Goal: Task Accomplishment & Management: Complete application form

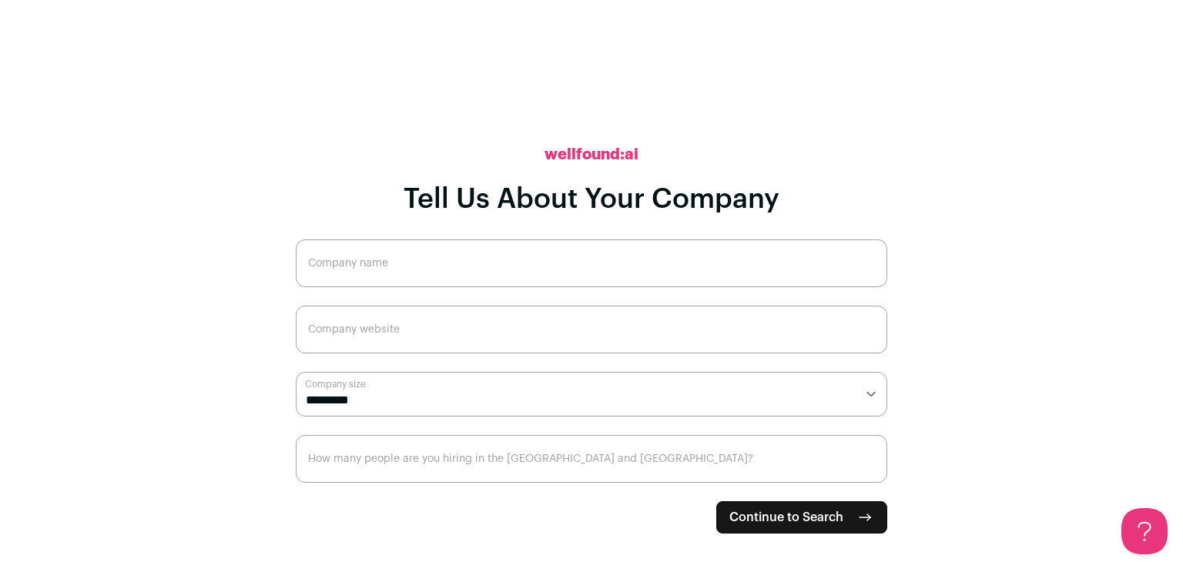
click at [567, 269] on input "Company name" at bounding box center [592, 264] width 592 height 48
type input "Hosta Hotel Supplies"
click at [517, 323] on input "Company website" at bounding box center [592, 330] width 592 height 48
click at [559, 326] on input "Company website" at bounding box center [592, 330] width 592 height 48
paste input "[URL][DOMAIN_NAME]"
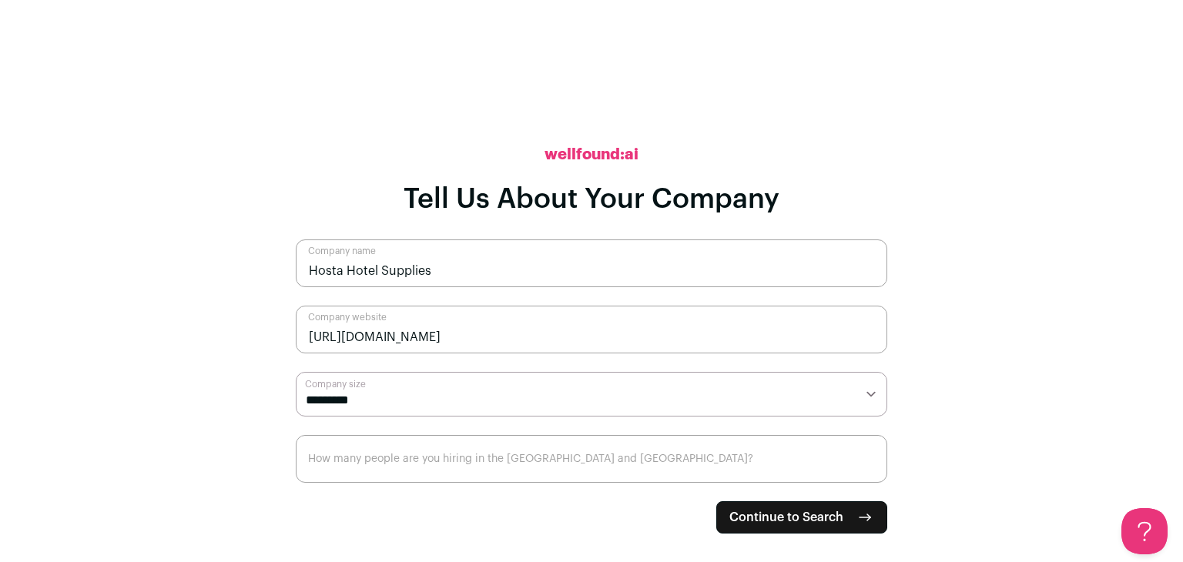
type input "[URL][DOMAIN_NAME]"
click at [502, 387] on select "**********" at bounding box center [592, 394] width 592 height 45
select select "**"
click at [296, 372] on select "**********" at bounding box center [592, 394] width 592 height 45
click at [597, 469] on input "How many people are you hiring in the [GEOGRAPHIC_DATA] and [GEOGRAPHIC_DATA]?" at bounding box center [592, 459] width 592 height 48
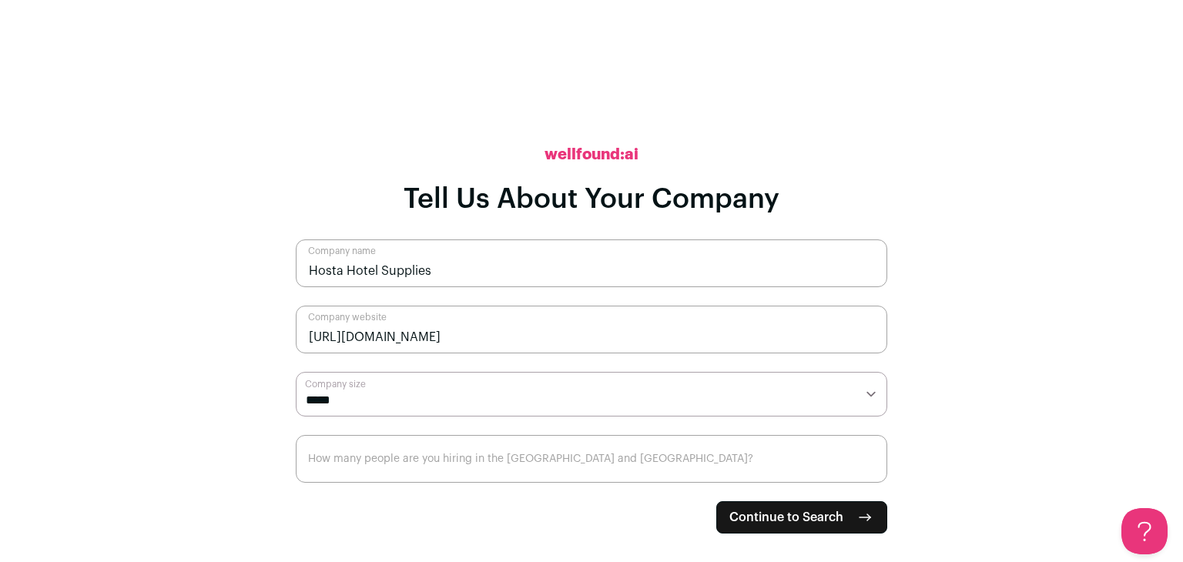
click at [597, 469] on input "How many people are you hiring in the [GEOGRAPHIC_DATA] and [GEOGRAPHIC_DATA]?" at bounding box center [592, 459] width 592 height 48
click at [756, 515] on span "Continue to Search" at bounding box center [786, 517] width 114 height 18
click at [749, 471] on input "How many people are you hiring in the [GEOGRAPHIC_DATA] and [GEOGRAPHIC_DATA]?" at bounding box center [592, 459] width 592 height 48
type input "1"
click at [762, 523] on span "Continue to Search" at bounding box center [786, 517] width 114 height 18
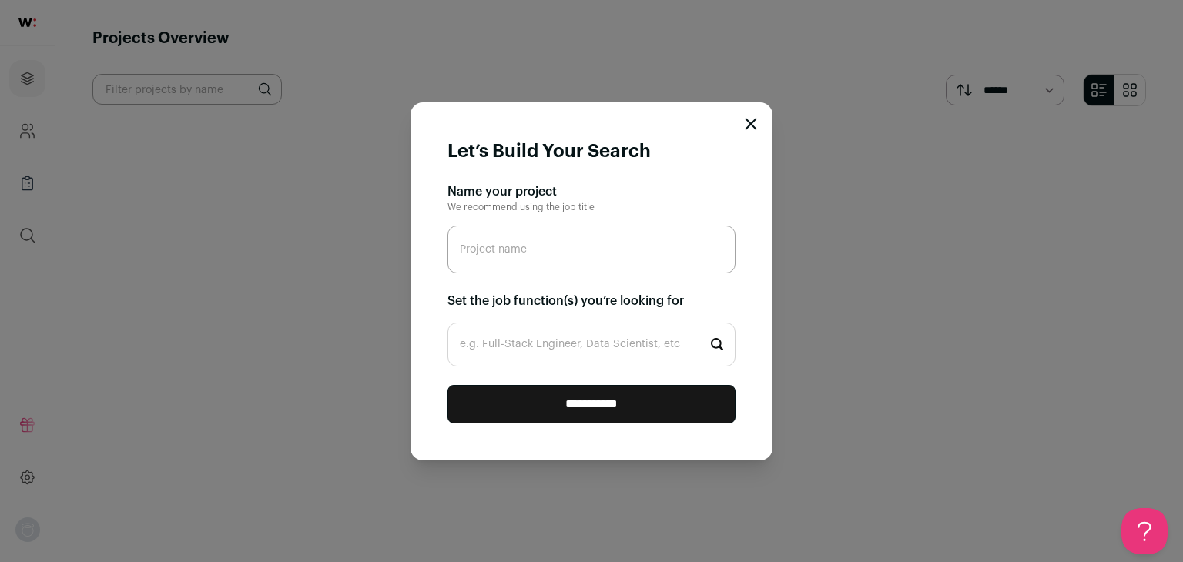
click at [754, 124] on icon "Close modal" at bounding box center [751, 124] width 12 height 12
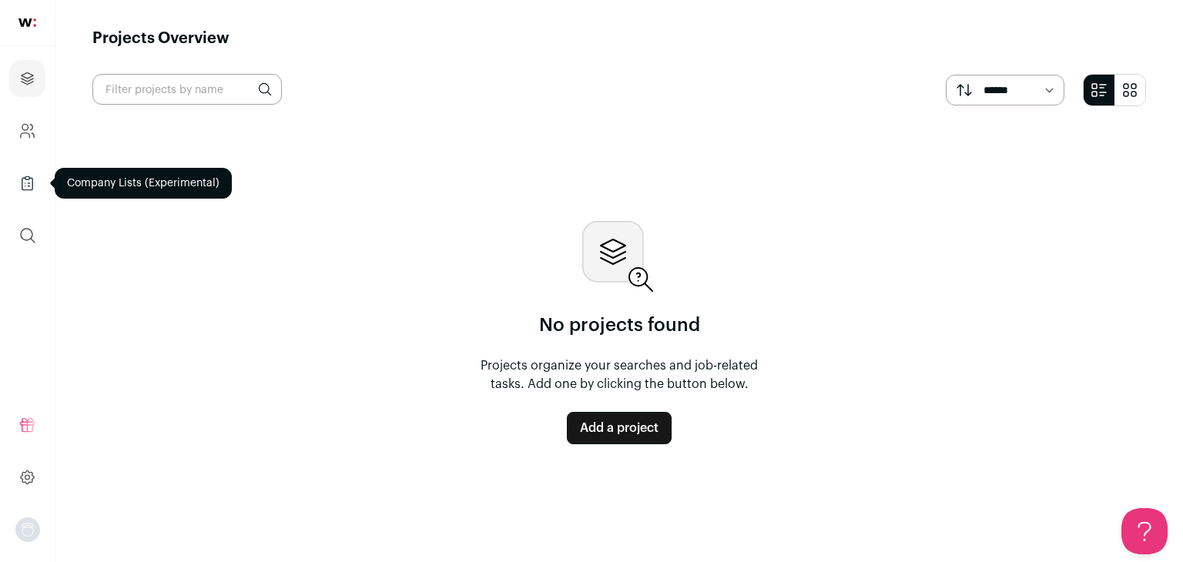
click at [26, 179] on icon "Company Lists" at bounding box center [27, 177] width 5 height 3
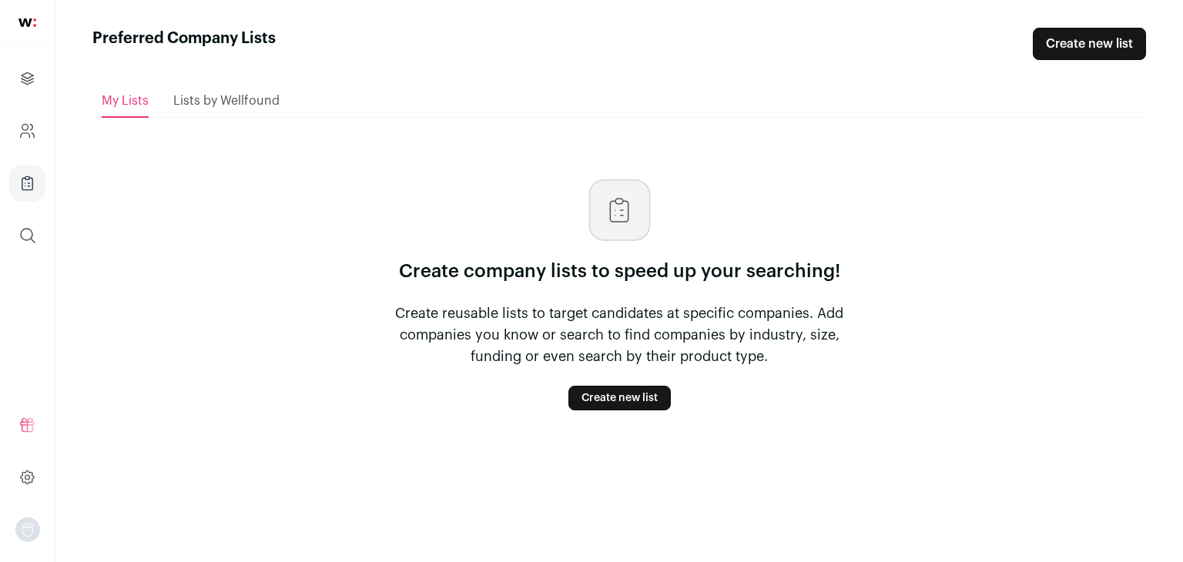
click at [586, 398] on link "Create new list" at bounding box center [619, 398] width 102 height 25
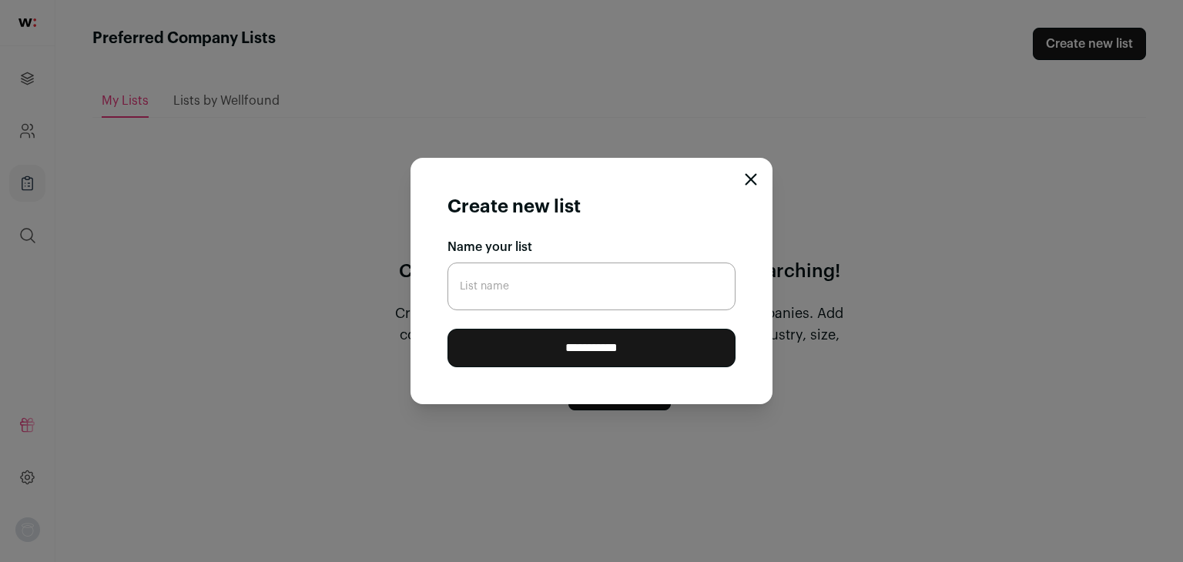
click at [622, 283] on input "List name" at bounding box center [592, 287] width 288 height 48
type input "Hosta Hotel Supplies"
click at [601, 341] on input "**********" at bounding box center [592, 348] width 288 height 39
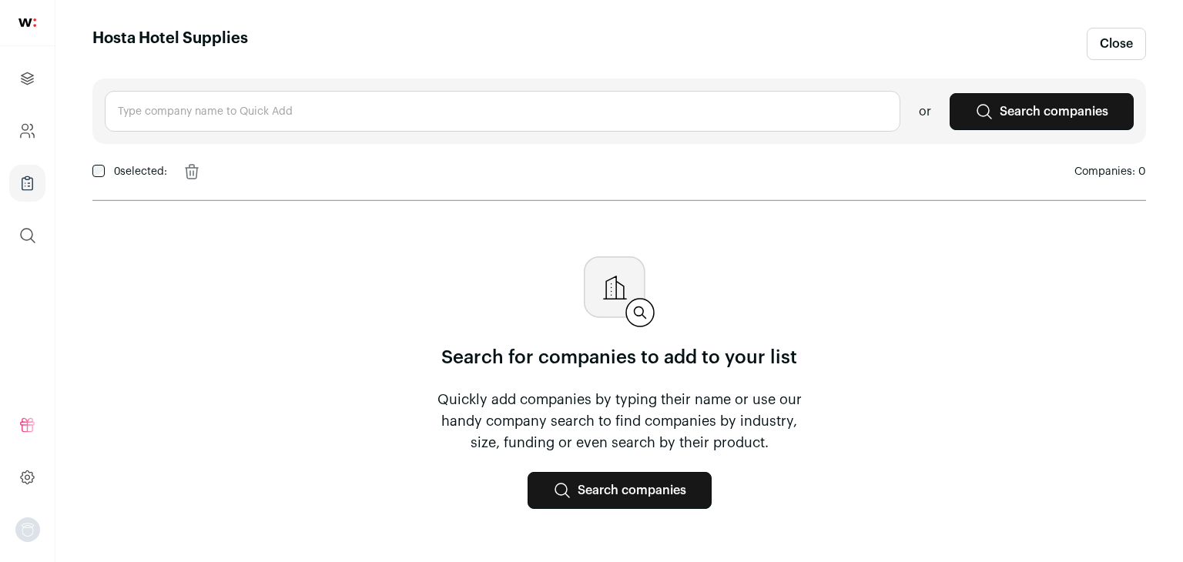
click at [194, 109] on input "text" at bounding box center [503, 111] width 796 height 41
type input "Hosta Hotel Supplies"
click at [840, 50] on header "Hosta Hotel Supplies Close" at bounding box center [619, 44] width 1054 height 32
click at [1182, 407] on main "Hosta Hotel Supplies Close Hosta Hotel Supplies No items found or Search compan…" at bounding box center [619, 281] width 1128 height 562
click at [675, 489] on link "Search companies" at bounding box center [620, 490] width 184 height 37
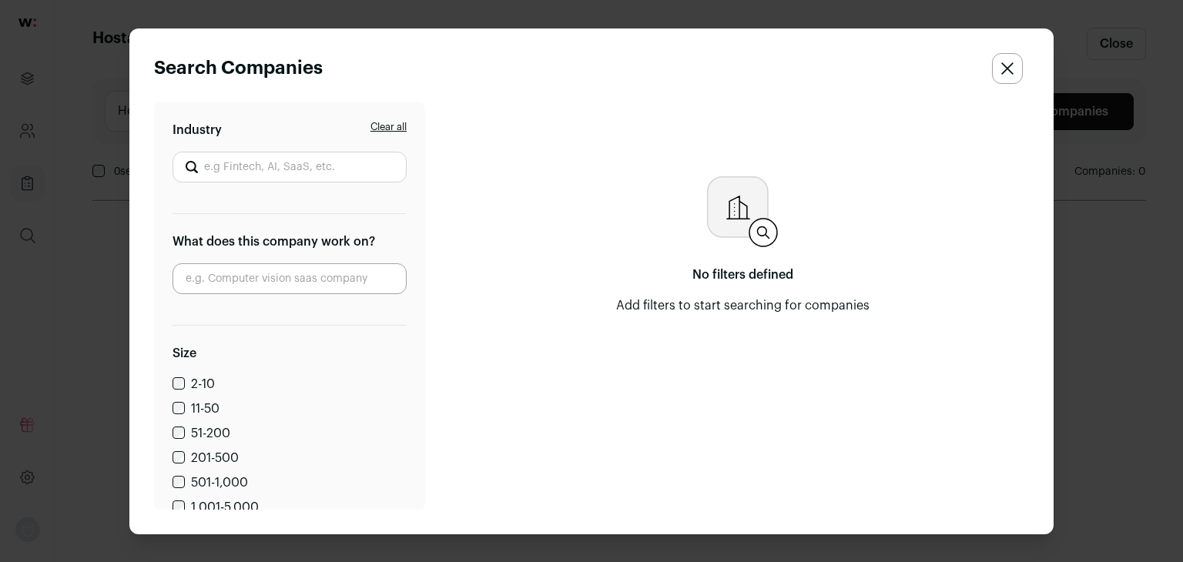
click at [302, 170] on input "Industry" at bounding box center [290, 167] width 234 height 31
type input "Hosta Hotel Supplies"
click at [246, 285] on input "Close modal via background" at bounding box center [290, 278] width 234 height 31
type input "Hotel Supplies"
click at [202, 408] on label "11-50" at bounding box center [205, 409] width 29 height 12
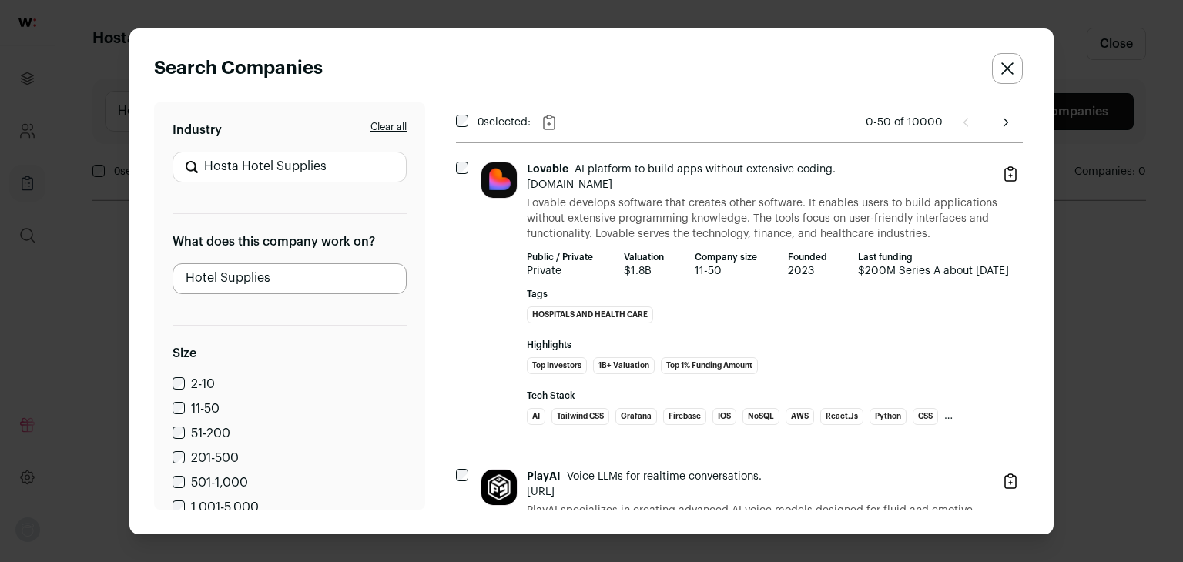
drag, startPoint x: 421, startPoint y: 250, endPoint x: 424, endPoint y: 213, distance: 37.9
click at [422, 330] on html "Projects Company and ATS Settings Company Lists (Experimental) Global Search Re…" at bounding box center [591, 281] width 1183 height 562
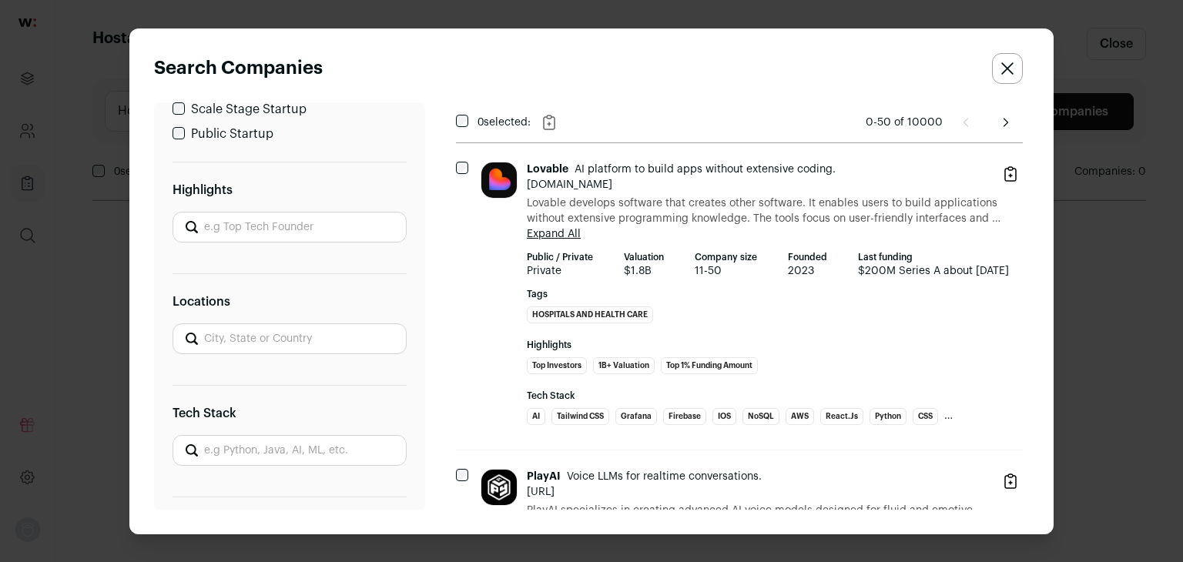
scroll to position [674, 0]
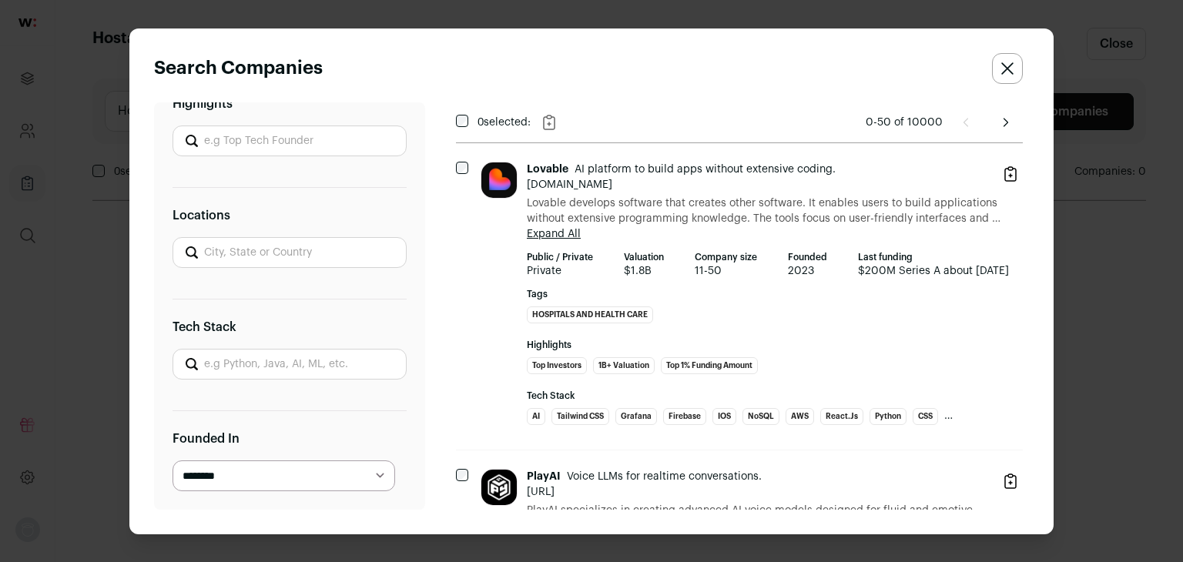
click at [1002, 66] on icon "Close search companies" at bounding box center [1007, 68] width 12 height 12
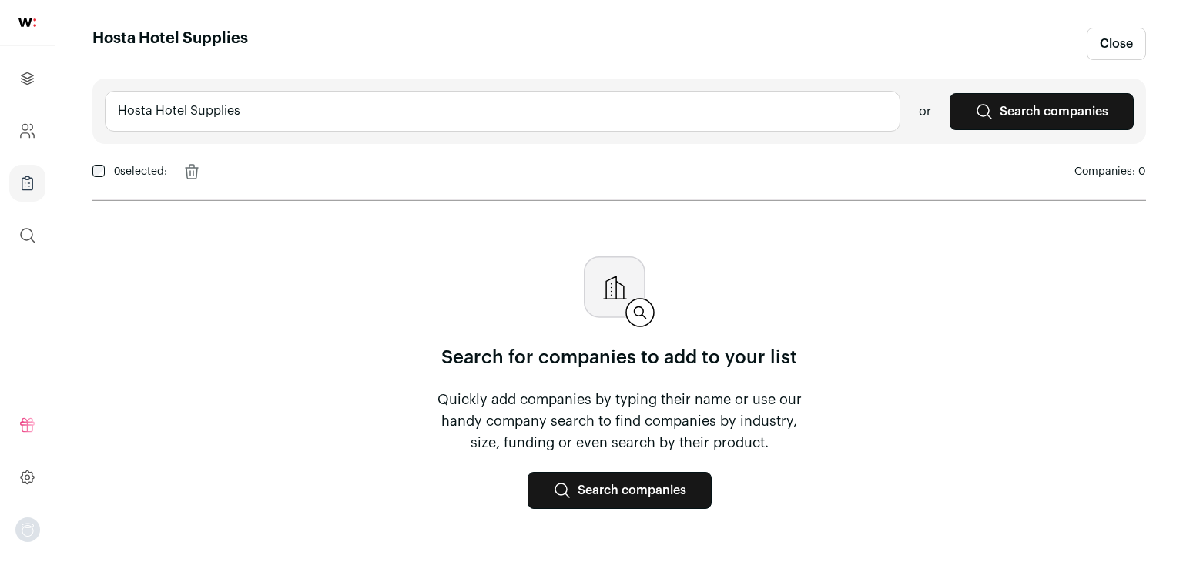
click at [1091, 198] on div "Hosta Hotel Supplies No items found or Search companies 0 selected: Remove Comp…" at bounding box center [619, 307] width 1054 height 456
click at [1128, 42] on link "Close" at bounding box center [1116, 44] width 59 height 32
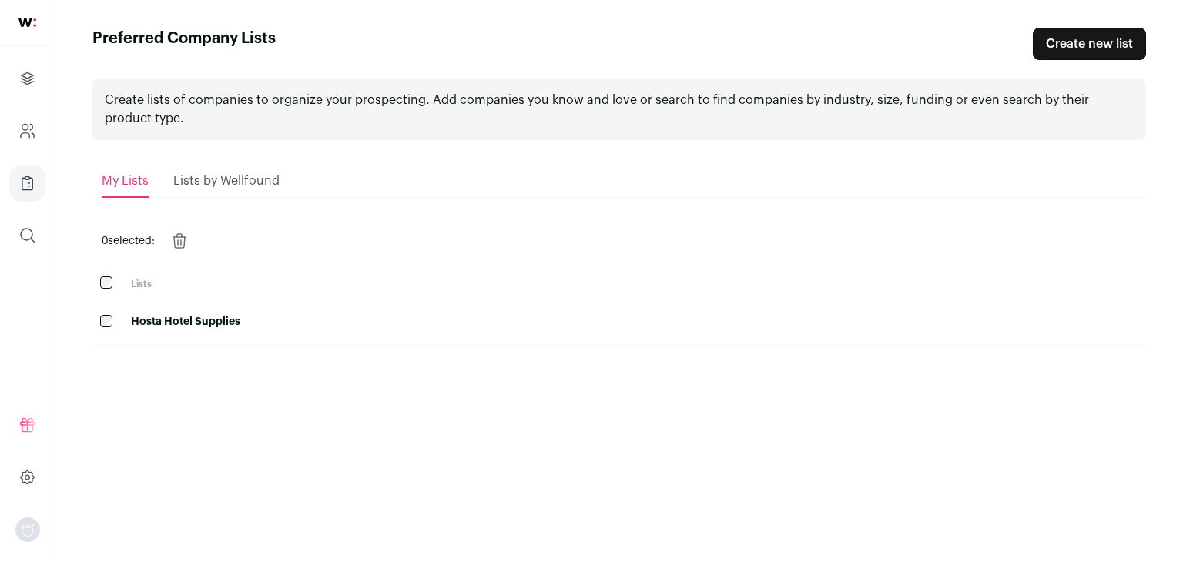
click at [210, 182] on span "Lists by Wellfound" at bounding box center [226, 181] width 106 height 12
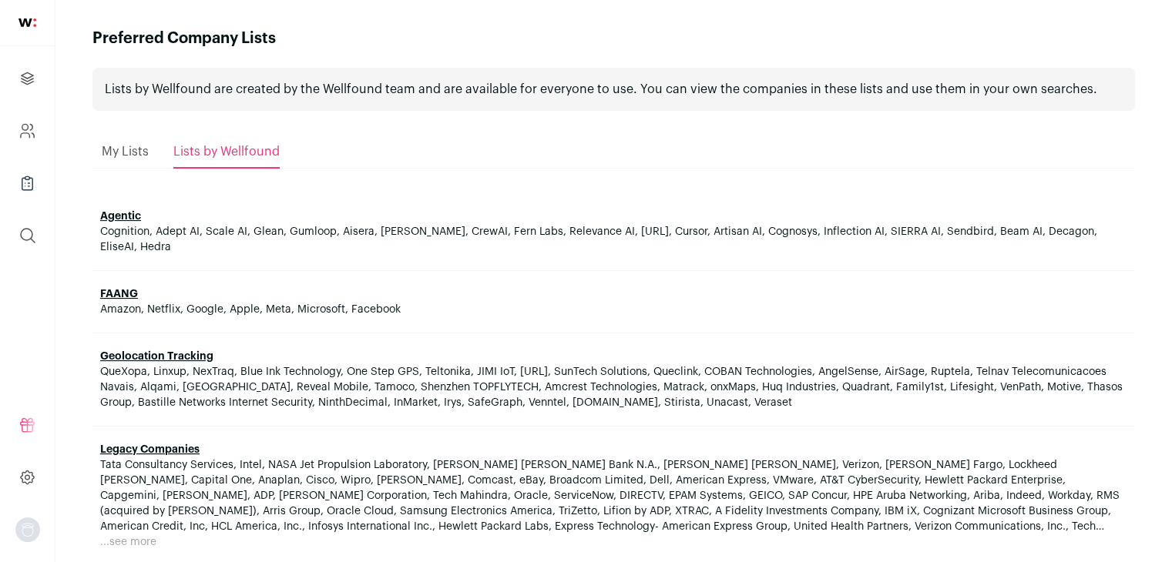
click at [126, 157] on span "My Lists" at bounding box center [125, 152] width 47 height 12
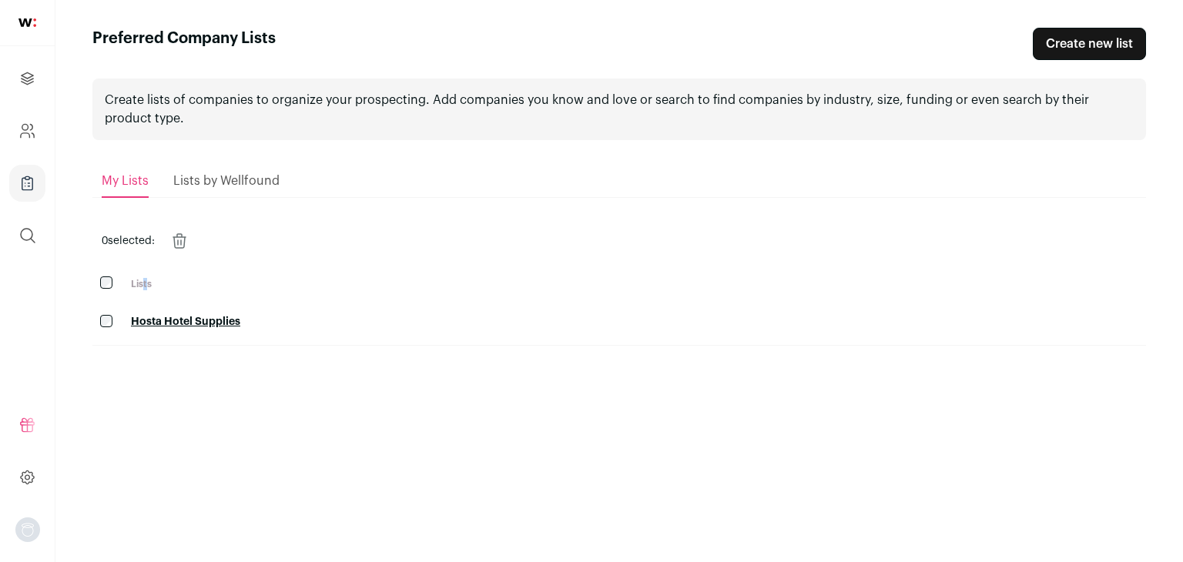
click at [144, 286] on th "Lists" at bounding box center [634, 284] width 1023 height 30
click at [189, 321] on link "Hosta Hotel Supplies" at bounding box center [185, 322] width 109 height 11
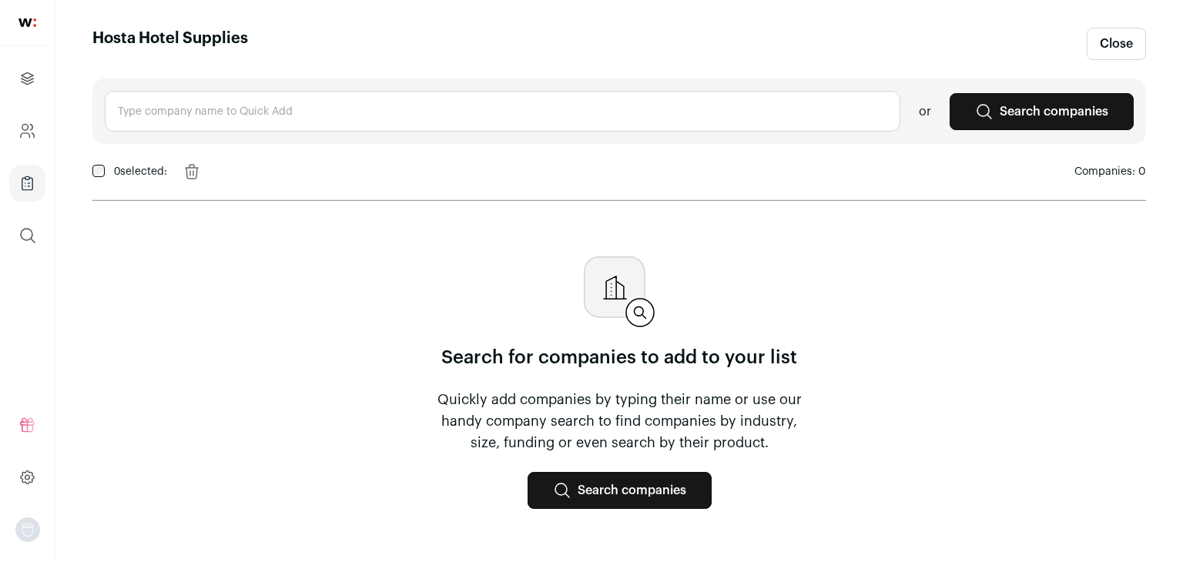
click at [983, 303] on div "or Search companies 0 selected: Remove Companies: 0 Search for companies to add…" at bounding box center [619, 307] width 1054 height 456
drag, startPoint x: 1181, startPoint y: 257, endPoint x: 1182, endPoint y: 340, distance: 83.2
click at [1182, 340] on main "Hosta Hotel Supplies Close or Search companies 0 selected: Remove Companies: 0 …" at bounding box center [619, 281] width 1128 height 562
click at [597, 506] on link "Search companies" at bounding box center [620, 490] width 184 height 37
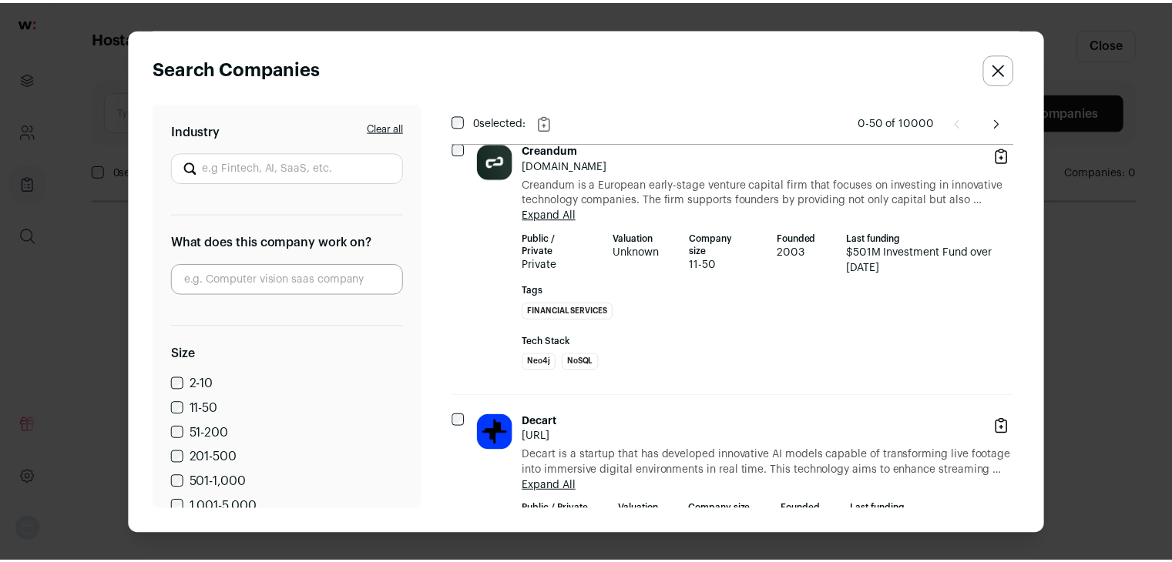
scroll to position [5263, 0]
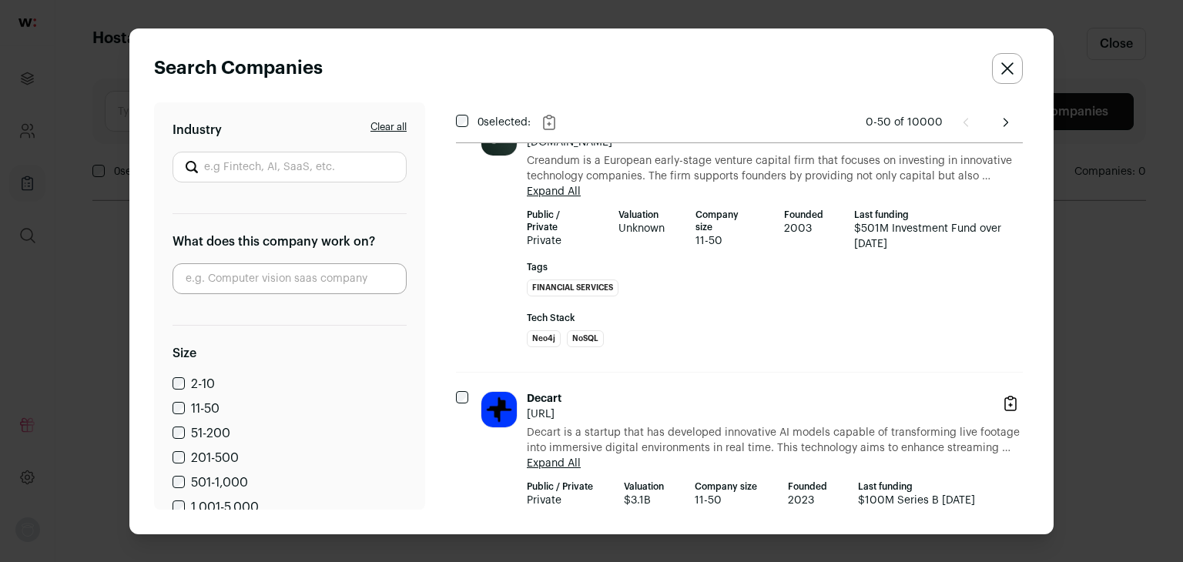
click at [1006, 76] on button "Close search companies" at bounding box center [1007, 68] width 31 height 31
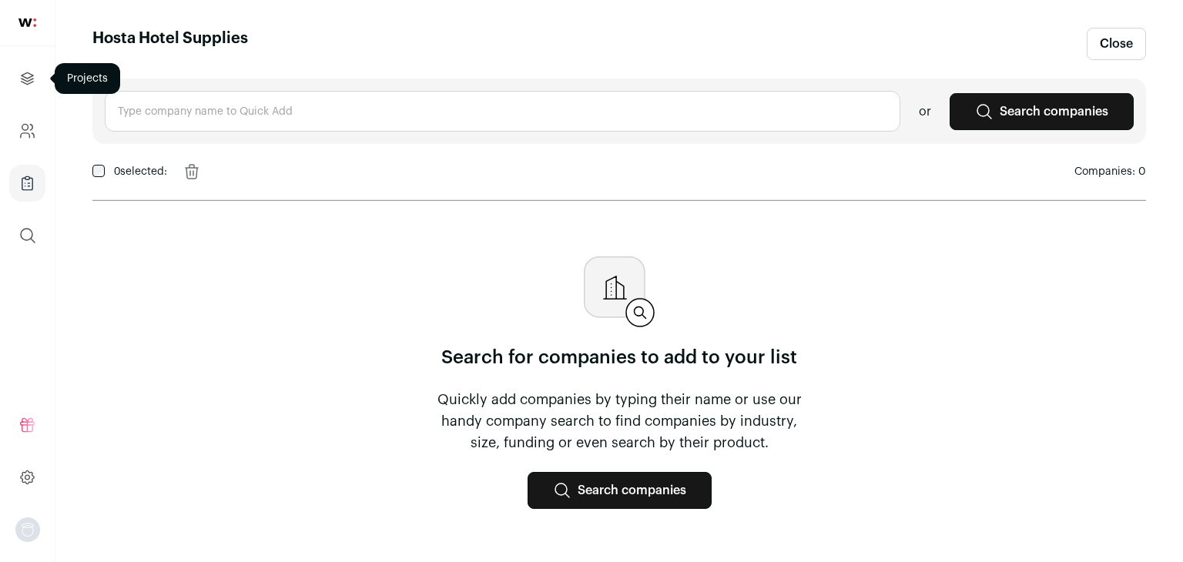
click at [22, 81] on icon "Projects" at bounding box center [28, 78] width 12 height 12
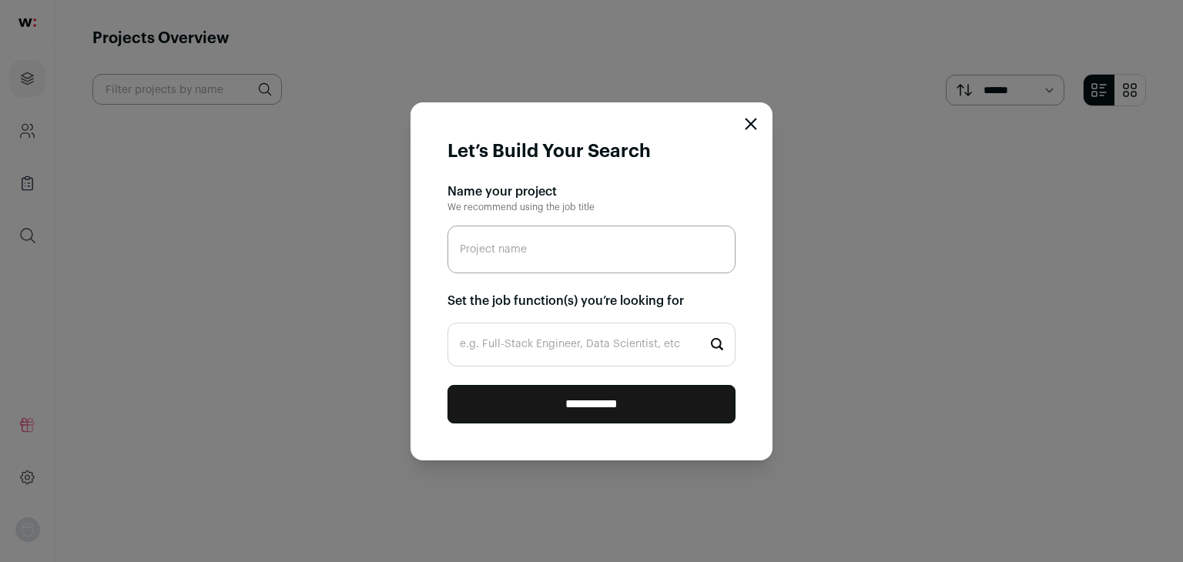
click at [750, 127] on icon "Close modal" at bounding box center [751, 124] width 12 height 12
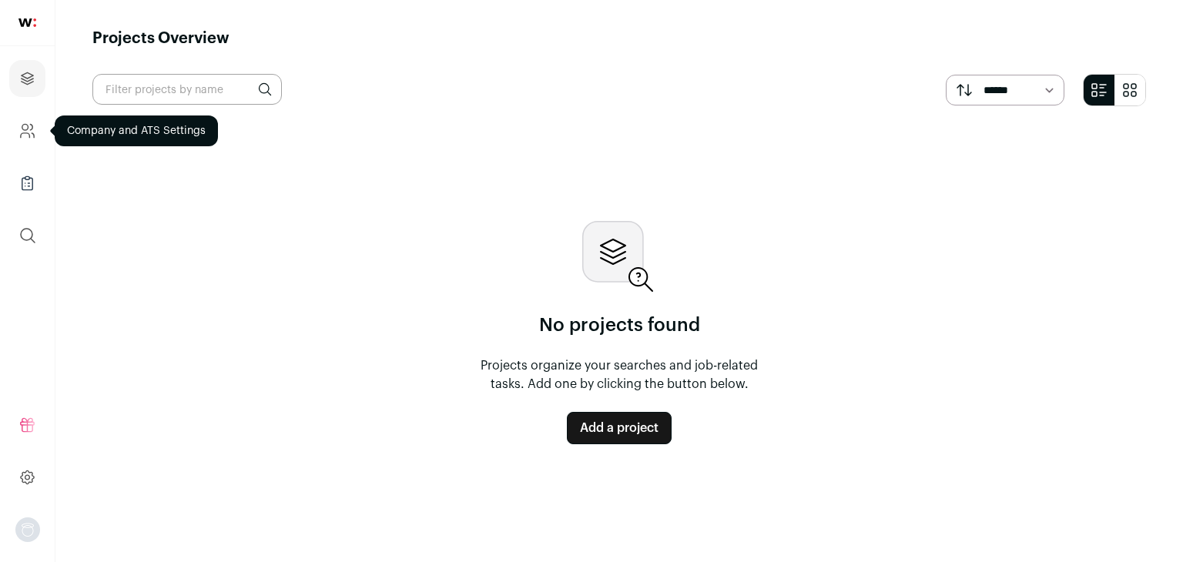
click at [34, 139] on icon "Company and ATS Settings" at bounding box center [27, 131] width 18 height 18
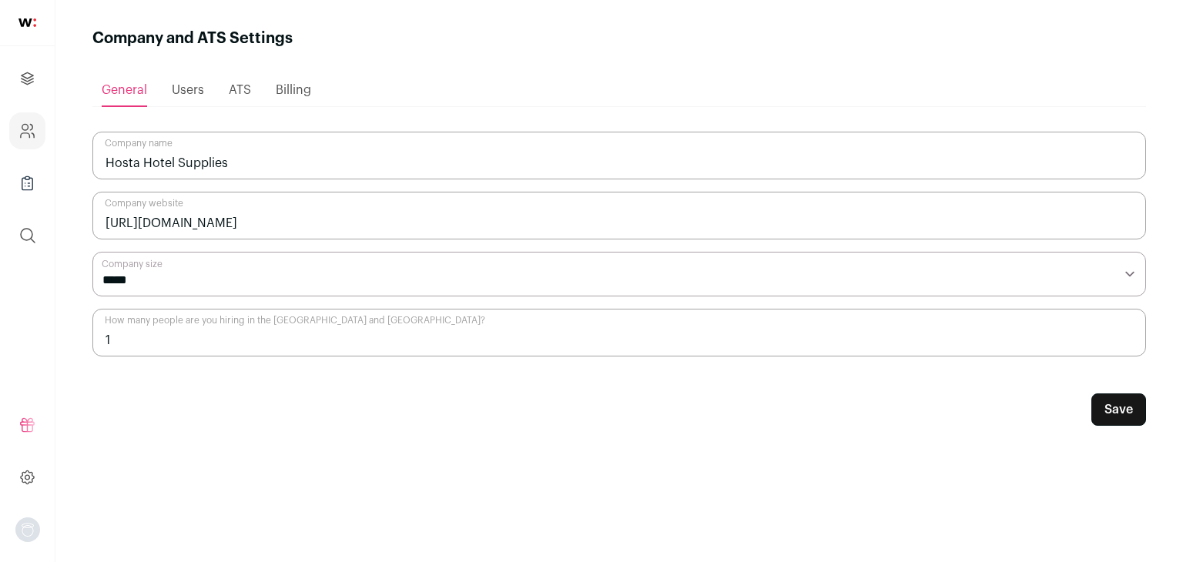
click at [186, 101] on div "Users" at bounding box center [188, 90] width 32 height 31
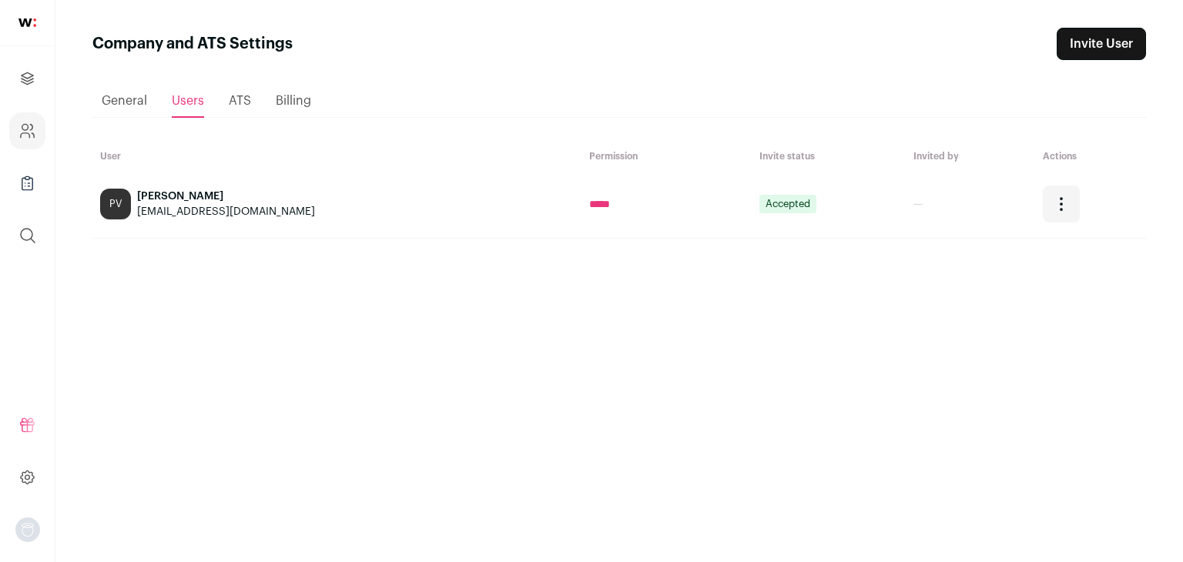
click at [237, 99] on span "ATS" at bounding box center [240, 101] width 22 height 12
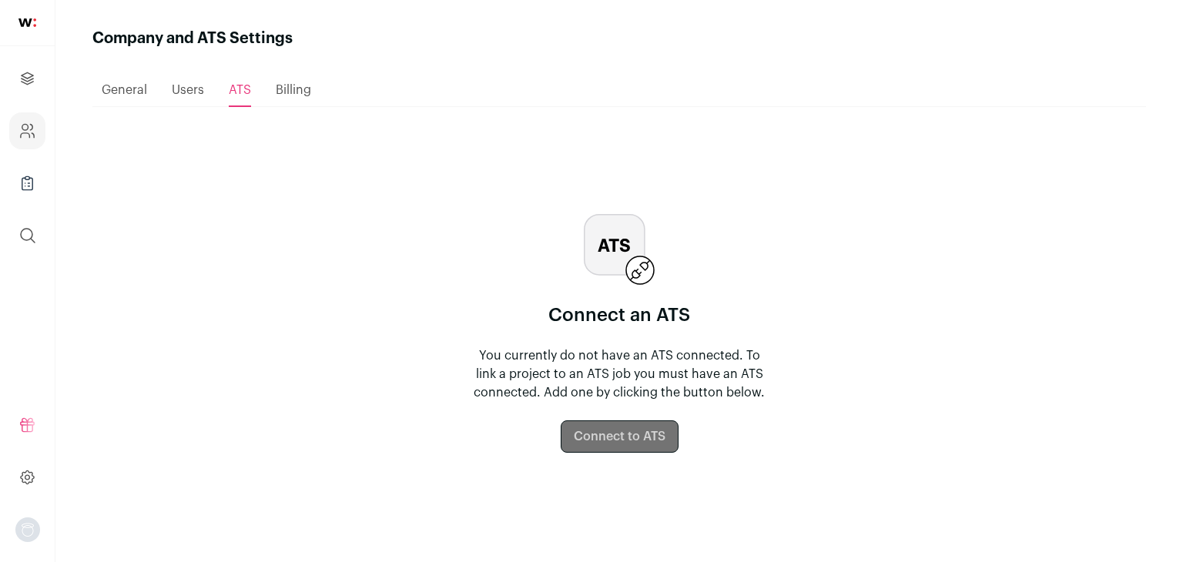
click at [299, 98] on div "Billing" at bounding box center [293, 90] width 35 height 31
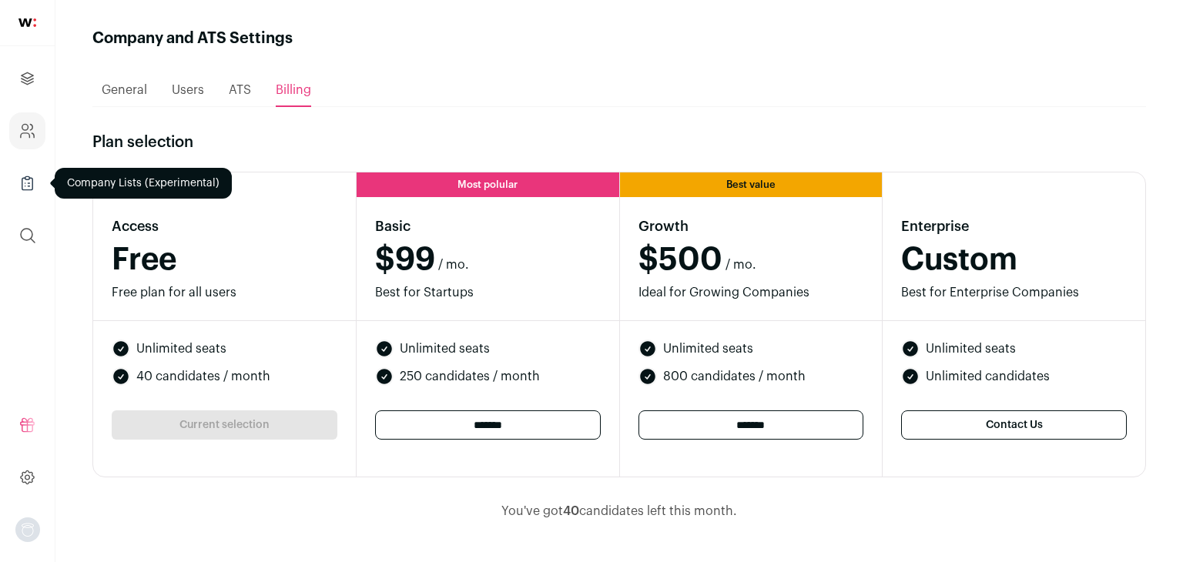
click at [29, 189] on icon "Company Lists" at bounding box center [27, 184] width 10 height 12
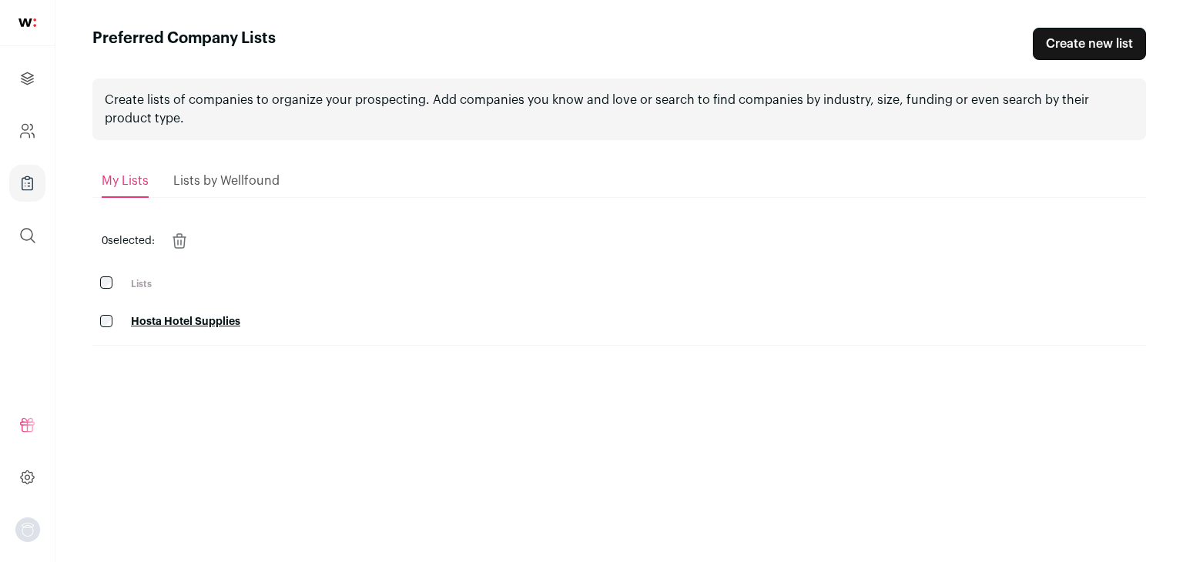
click at [213, 186] on span "Lists by Wellfound" at bounding box center [226, 181] width 106 height 12
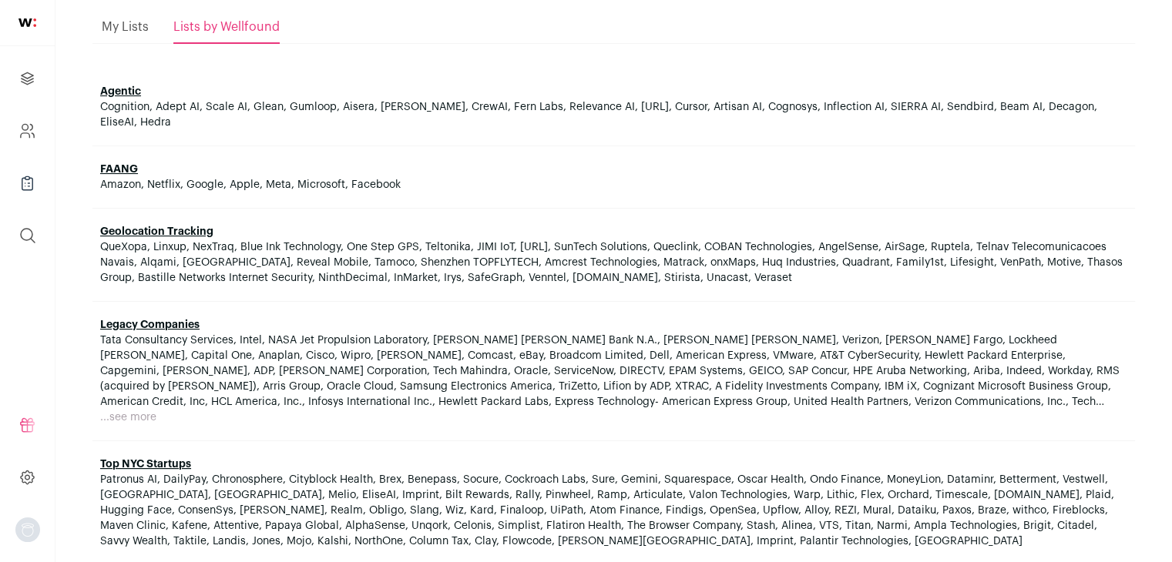
scroll to position [139, 0]
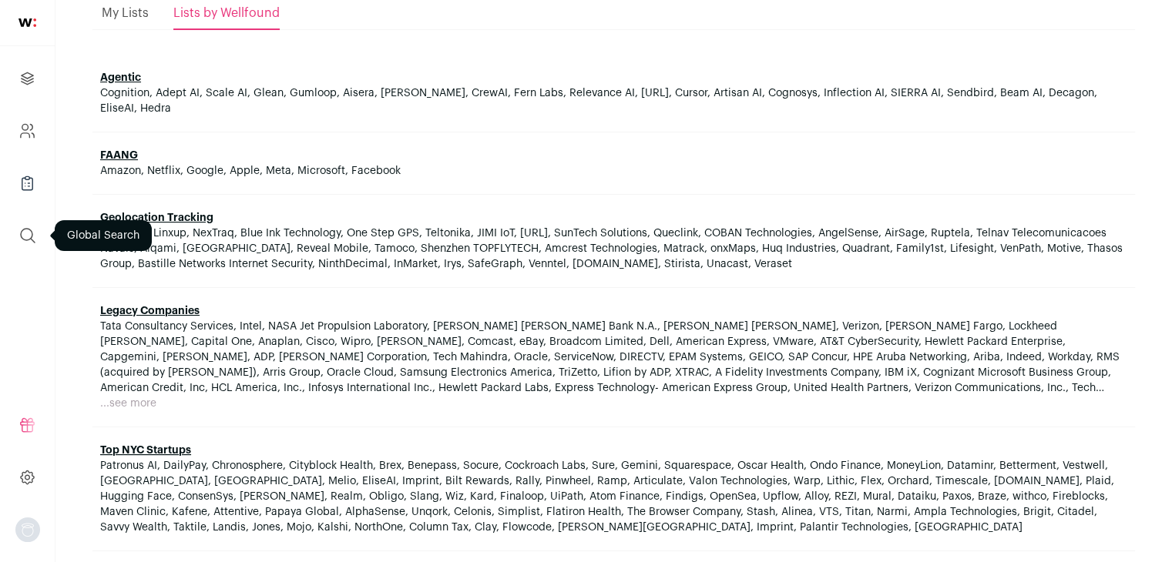
click at [35, 240] on icon "submit" at bounding box center [27, 235] width 18 height 18
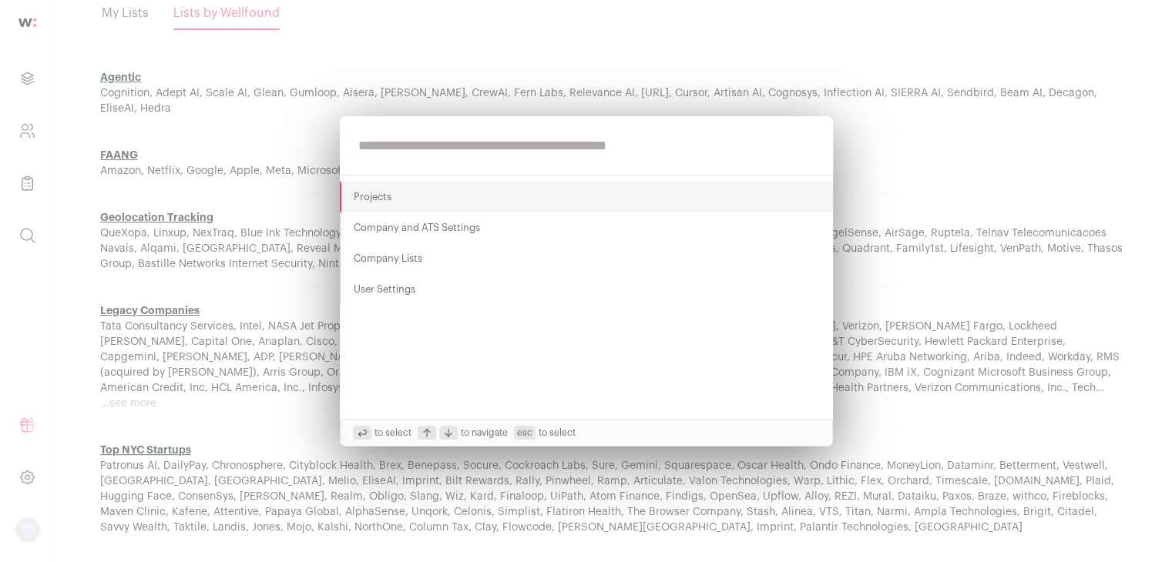
click at [392, 256] on Lists "Company Lists" at bounding box center [586, 258] width 493 height 31
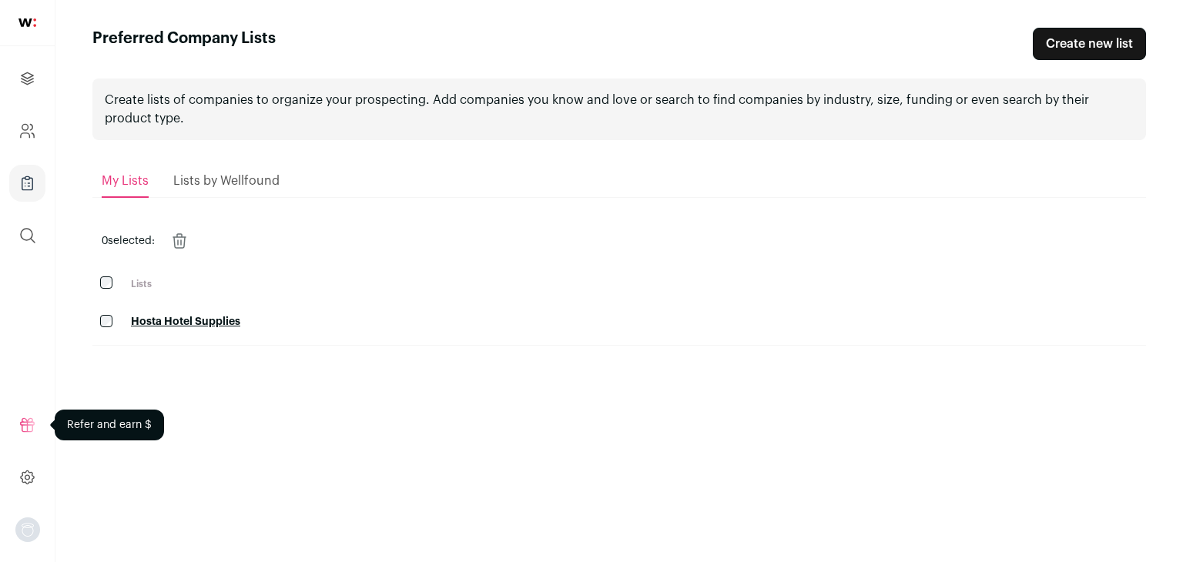
click at [28, 419] on icon at bounding box center [27, 424] width 13 height 13
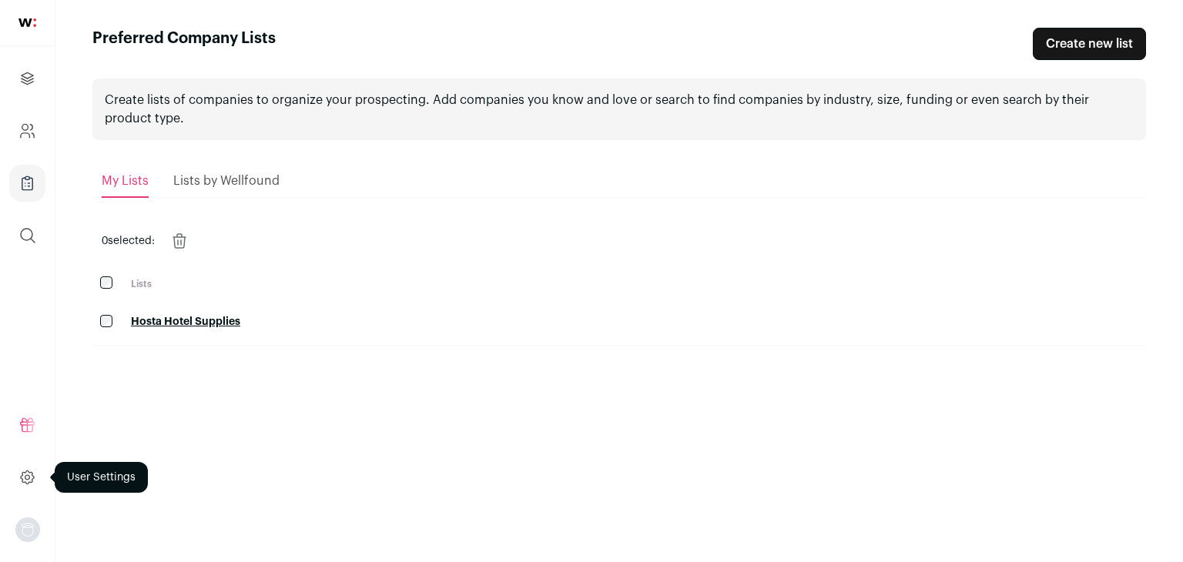
click at [28, 486] on icon at bounding box center [27, 477] width 18 height 18
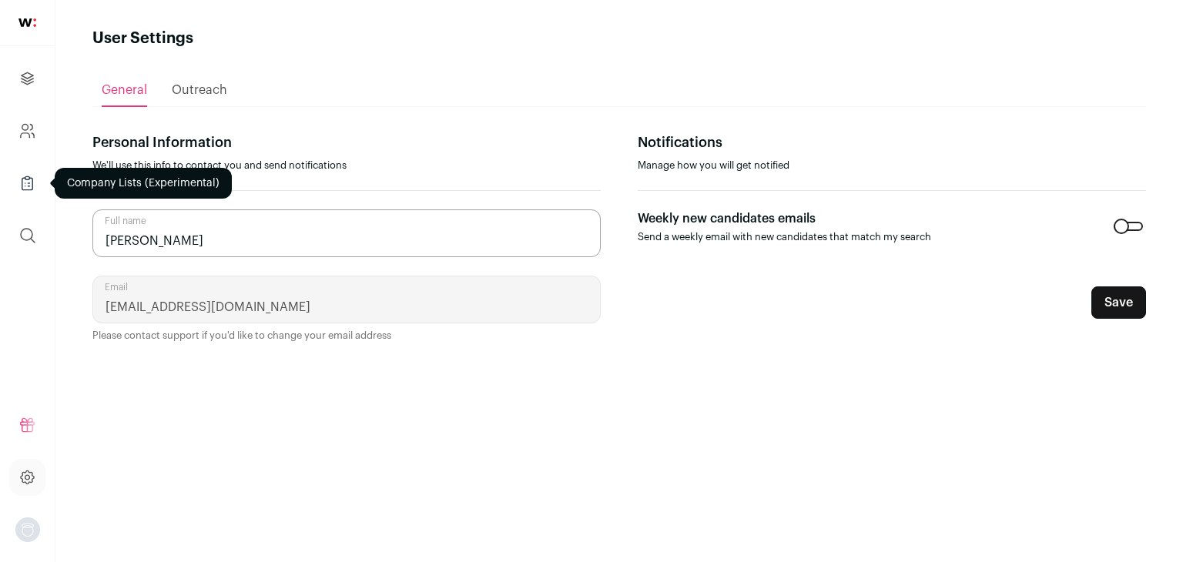
click at [34, 171] on link "Company Lists" at bounding box center [27, 183] width 36 height 37
